Goal: Entertainment & Leisure: Consume media (video, audio)

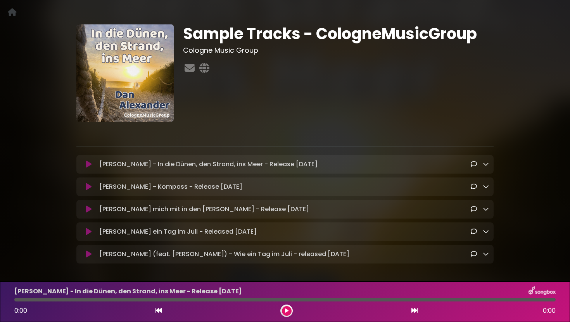
scroll to position [33, 0]
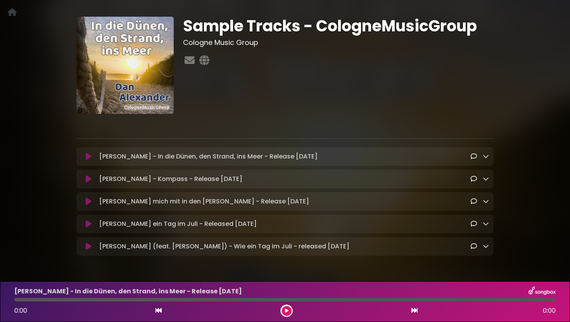
click at [89, 156] on icon at bounding box center [89, 157] width 6 height 8
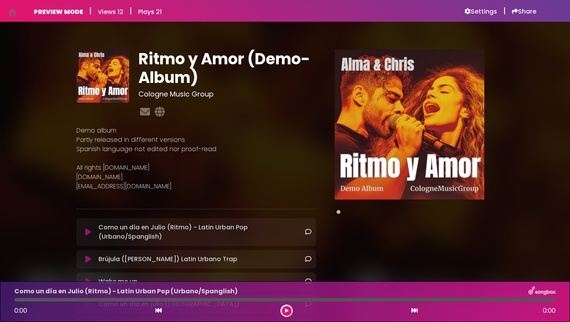
click at [87, 234] on icon at bounding box center [88, 232] width 6 height 8
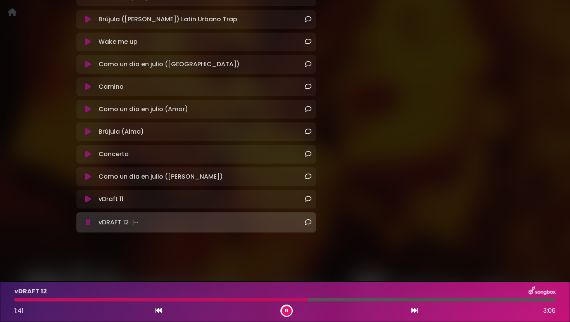
scroll to position [71, 0]
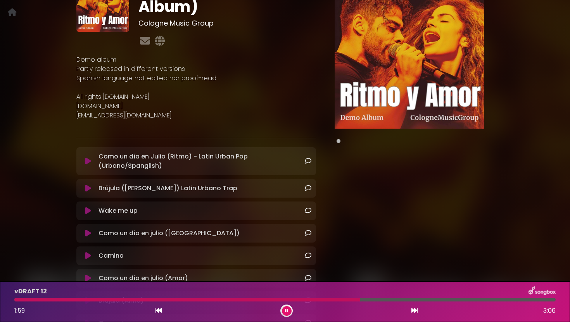
click at [285, 309] on icon at bounding box center [286, 311] width 3 height 5
